Goal: Task Accomplishment & Management: Manage account settings

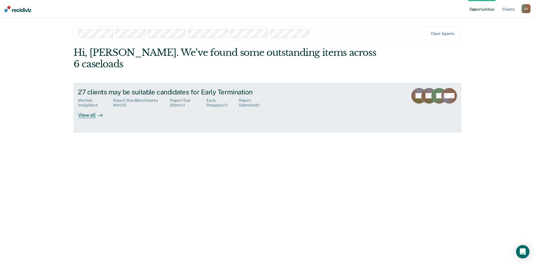
click at [86, 107] on div "View all" at bounding box center [93, 112] width 31 height 11
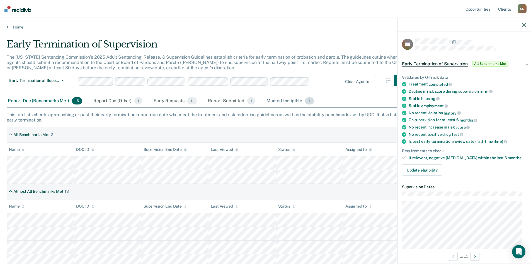
click at [281, 101] on div "Marked Ineligible 4" at bounding box center [290, 101] width 50 height 12
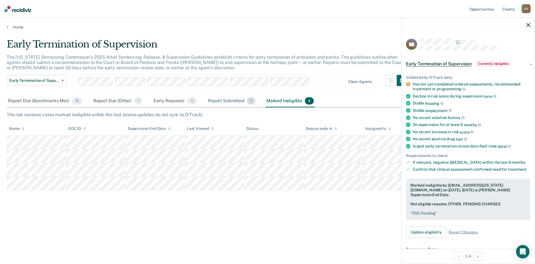
click at [228, 99] on div "Report Submitted 1" at bounding box center [232, 101] width 50 height 12
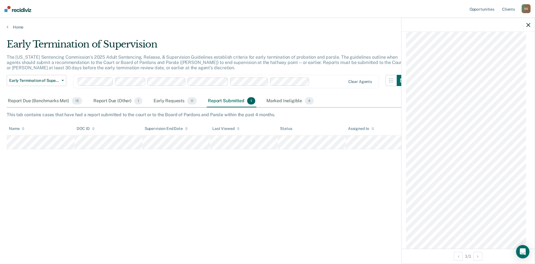
scroll to position [711, 0]
